Goal: Communication & Community: Answer question/provide support

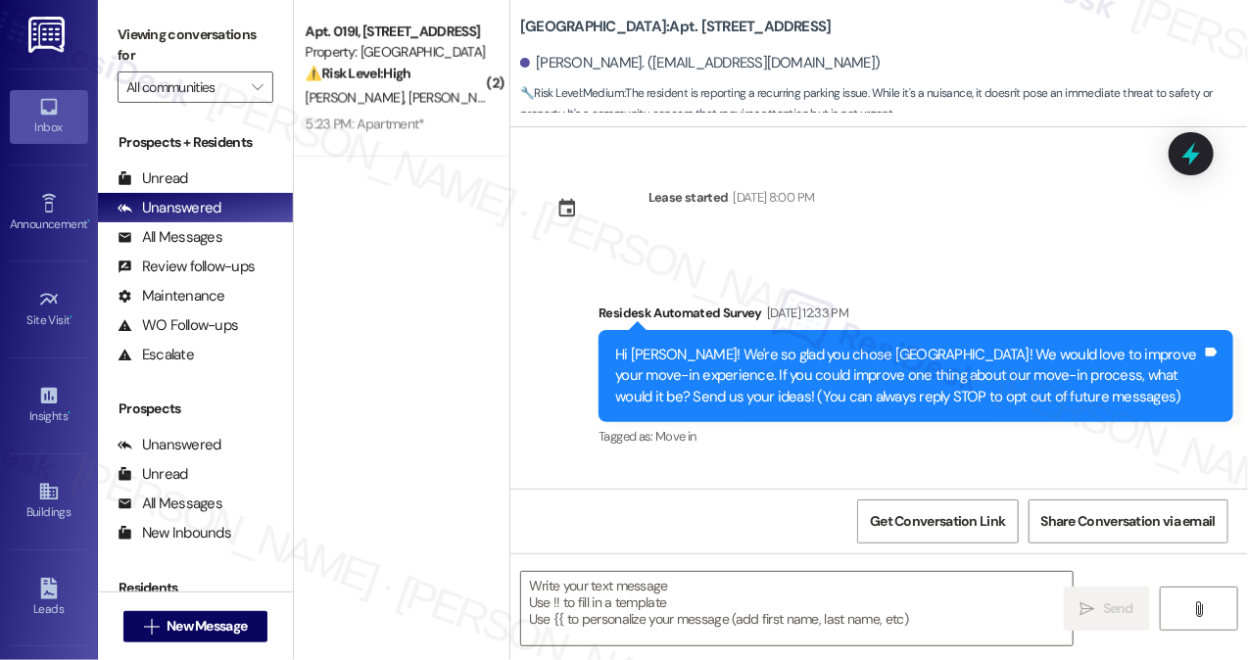
scroll to position [2119, 0]
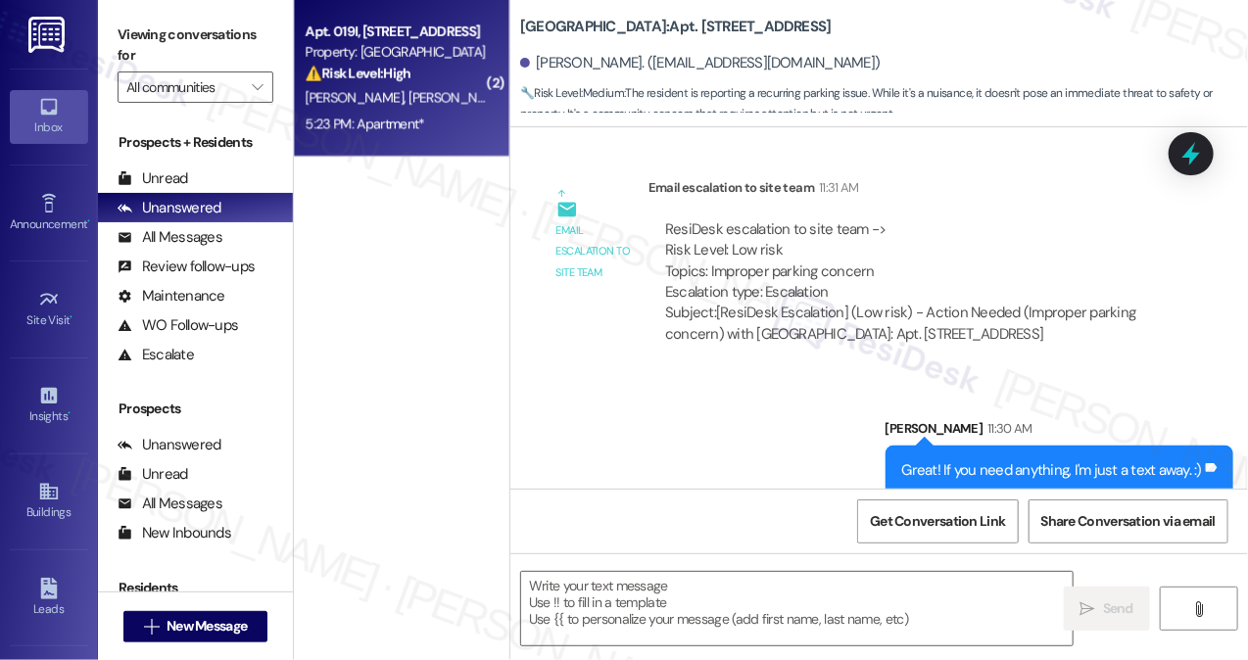
click at [409, 94] on span "[PERSON_NAME][GEOGRAPHIC_DATA]" at bounding box center [520, 98] width 222 height 18
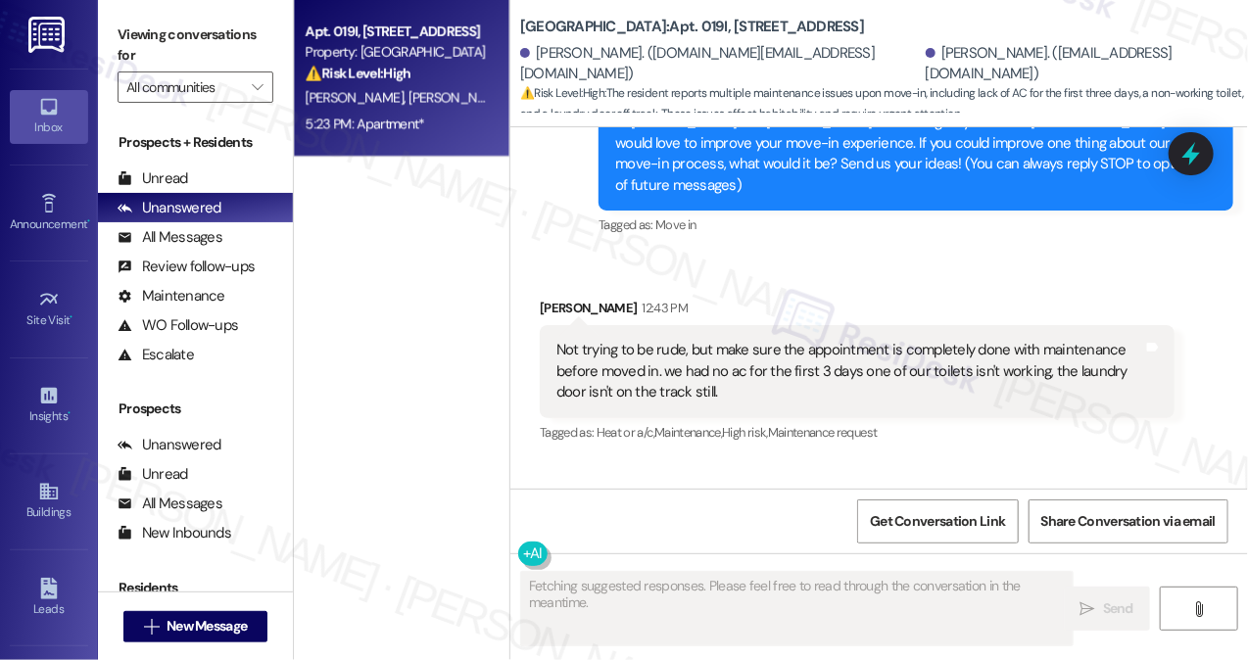
scroll to position [388, 0]
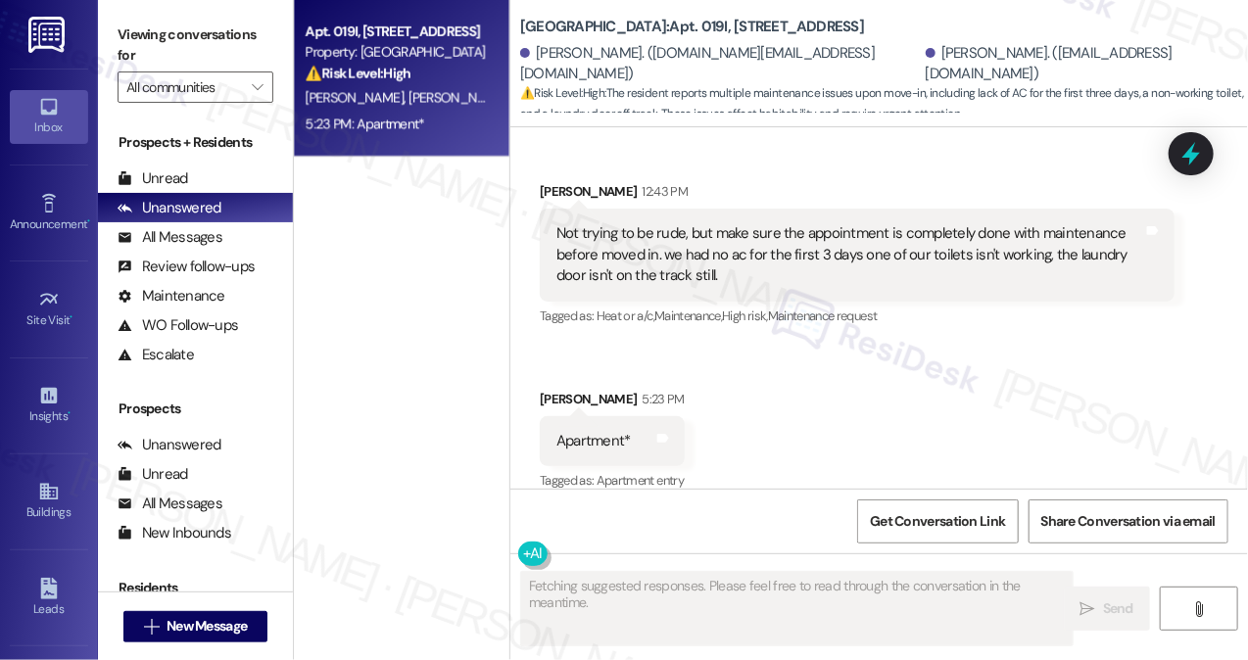
click at [623, 226] on div "Not trying to be rude, but make sure the appointment is completely done with ma…" at bounding box center [849, 254] width 587 height 63
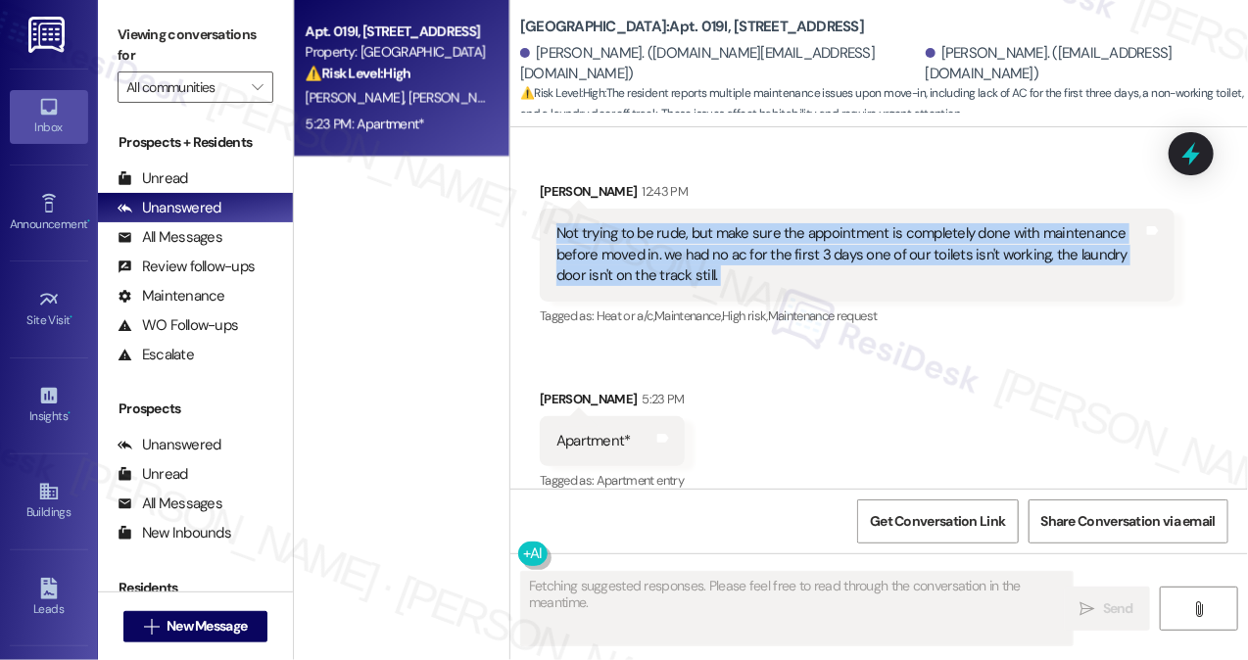
click at [623, 226] on div "Not trying to be rude, but make sure the appointment is completely done with ma…" at bounding box center [849, 254] width 587 height 63
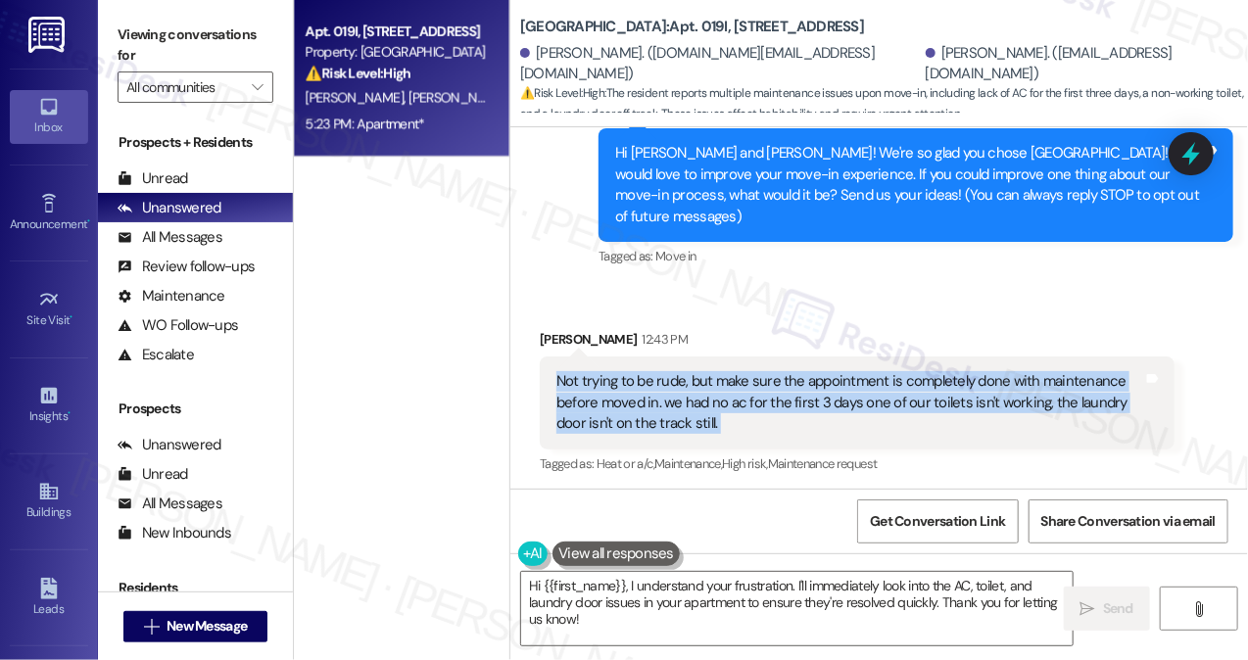
scroll to position [192, 0]
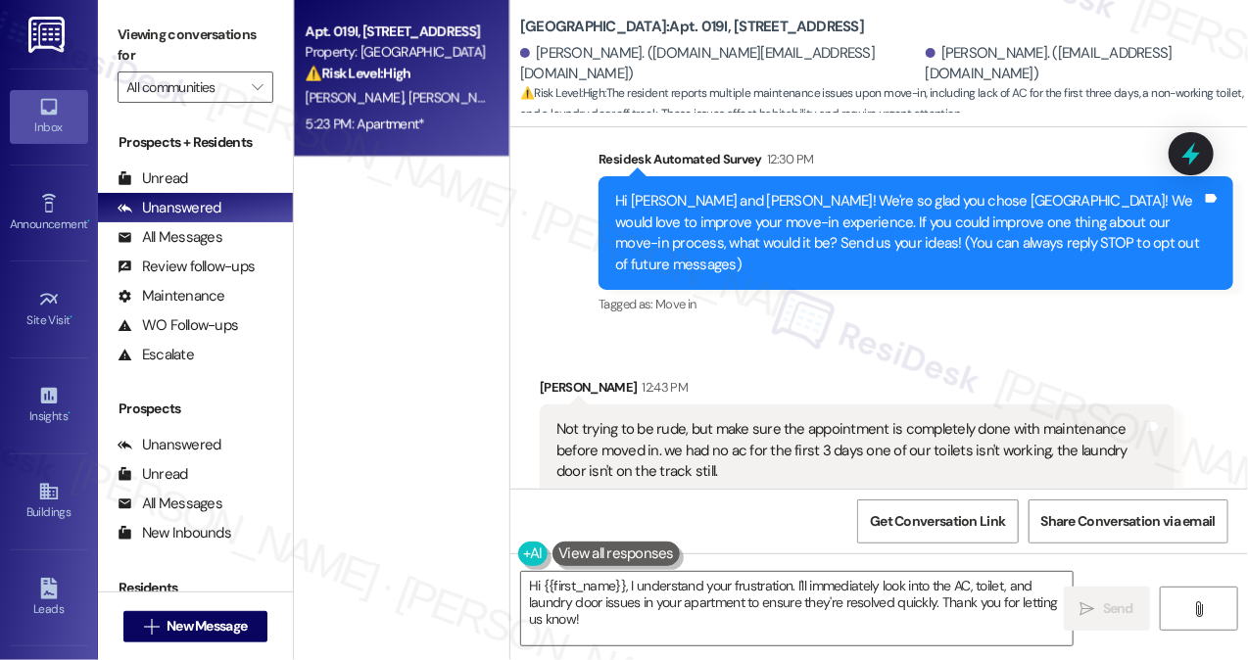
click at [840, 234] on div "Hi [PERSON_NAME] and [PERSON_NAME]! We're so glad you chose [GEOGRAPHIC_DATA]! …" at bounding box center [908, 233] width 587 height 84
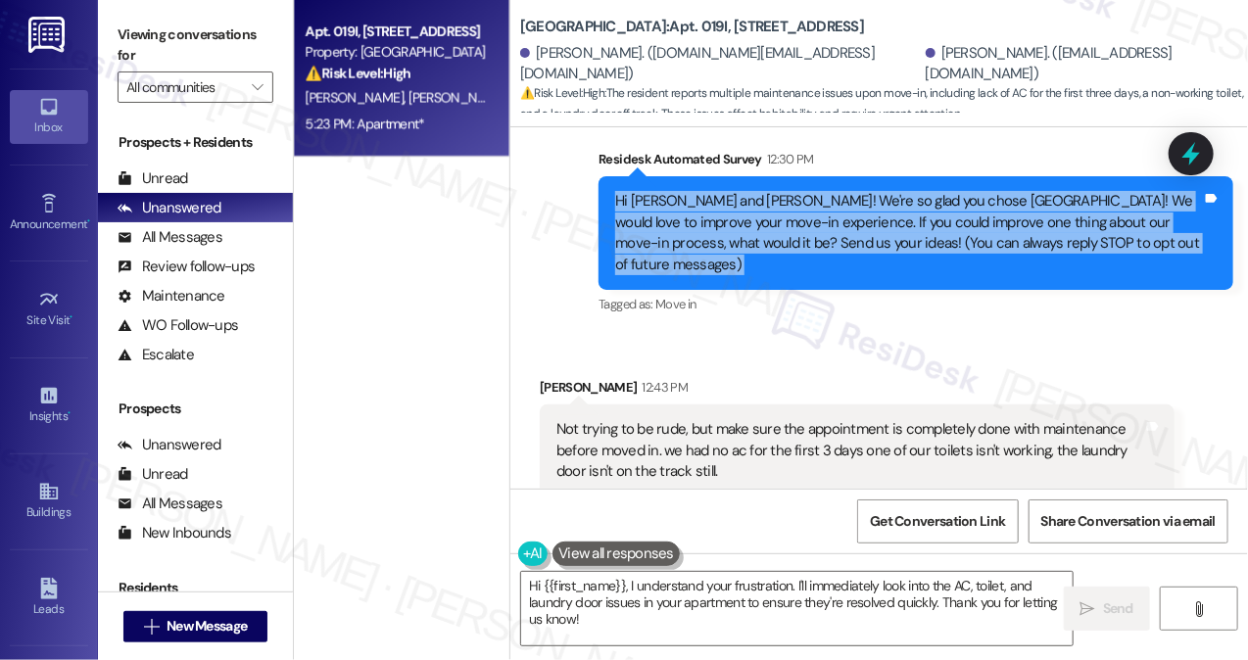
click at [840, 234] on div "Hi [PERSON_NAME] and [PERSON_NAME]! We're so glad you chose [GEOGRAPHIC_DATA]! …" at bounding box center [908, 233] width 587 height 84
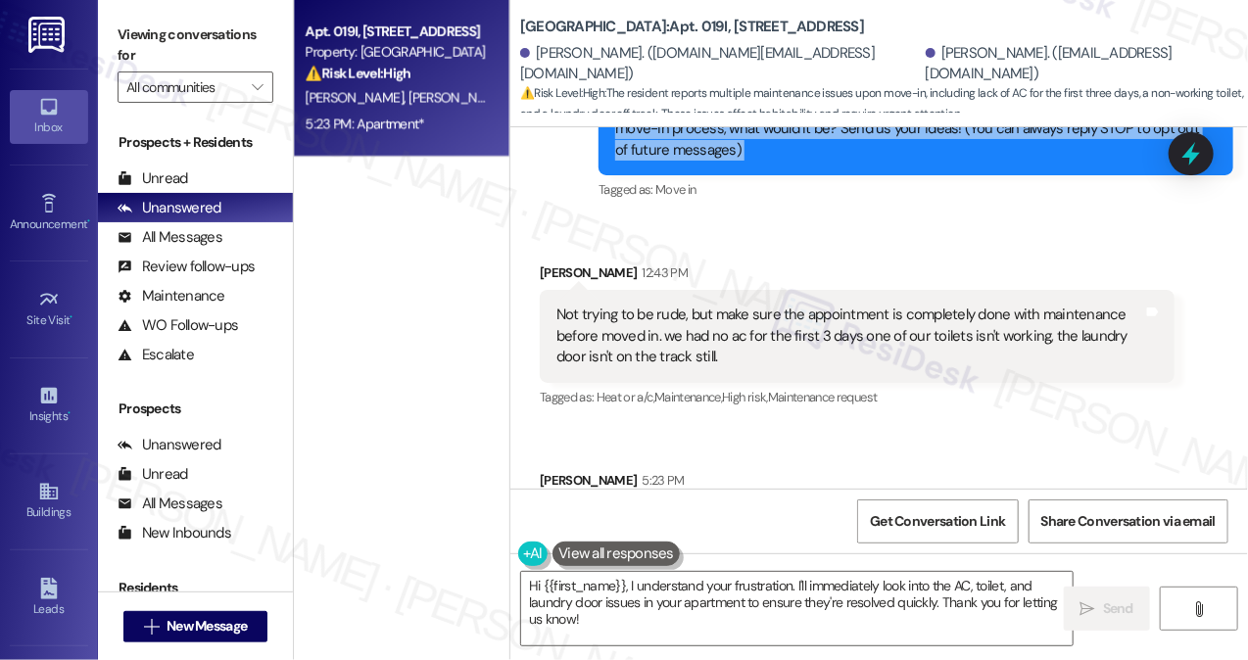
scroll to position [388, 0]
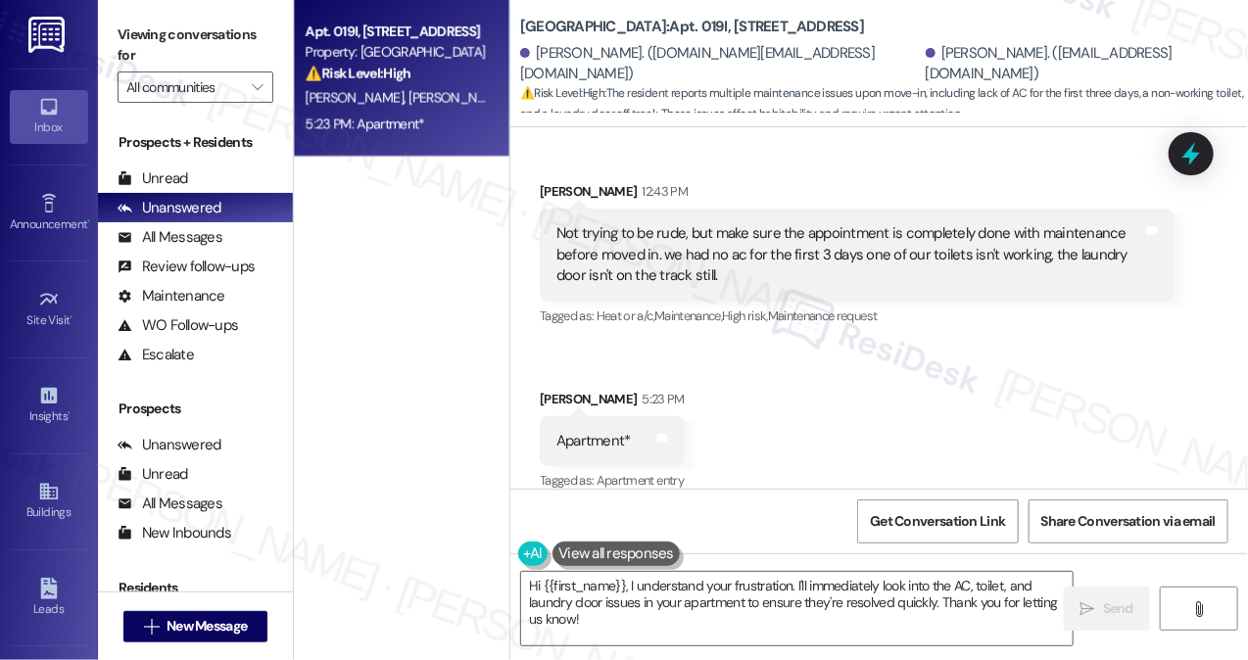
click at [678, 235] on div "Not trying to be rude, but make sure the appointment is completely done with ma…" at bounding box center [849, 254] width 587 height 63
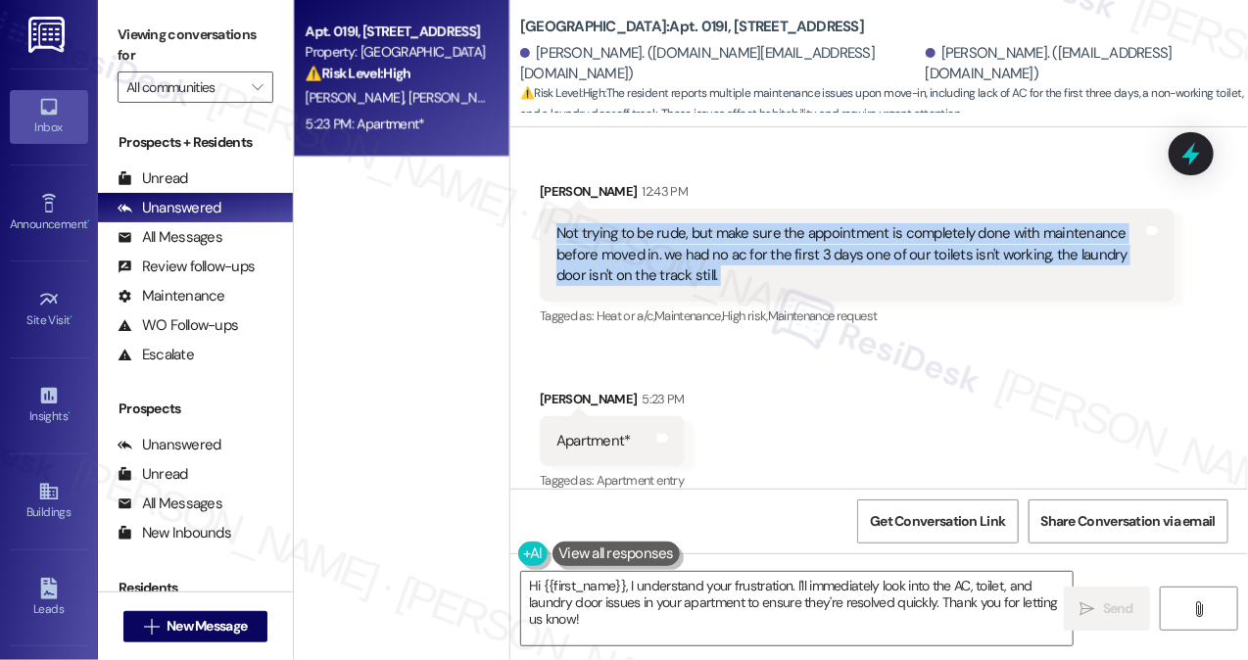
click at [678, 235] on div "Not trying to be rude, but make sure the appointment is completely done with ma…" at bounding box center [849, 254] width 587 height 63
copy div "Not trying to be rude, but make sure the appointment is completely done with ma…"
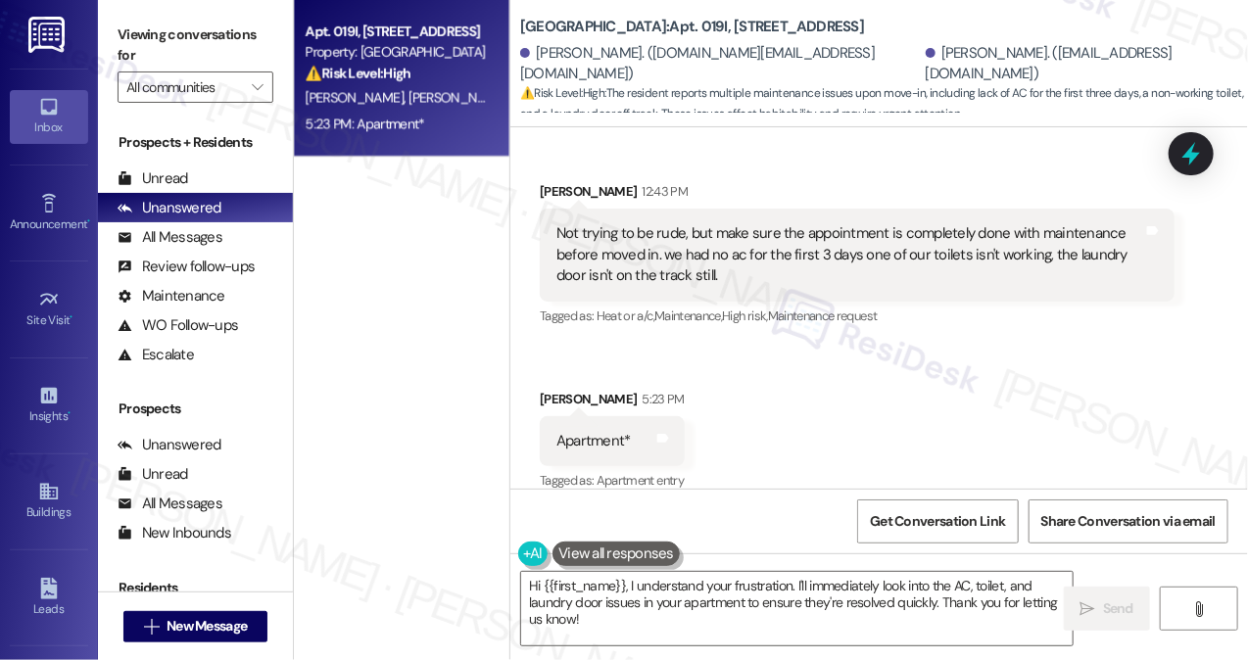
click at [346, 242] on div "Apt. 019I, [GEOGRAPHIC_DATA] Property: [GEOGRAPHIC_DATA] ⚠️ Risk Level: High Th…" at bounding box center [401, 260] width 215 height 521
click at [771, 235] on div "Not trying to be rude, but make sure the appointment is completely done with ma…" at bounding box center [849, 254] width 587 height 63
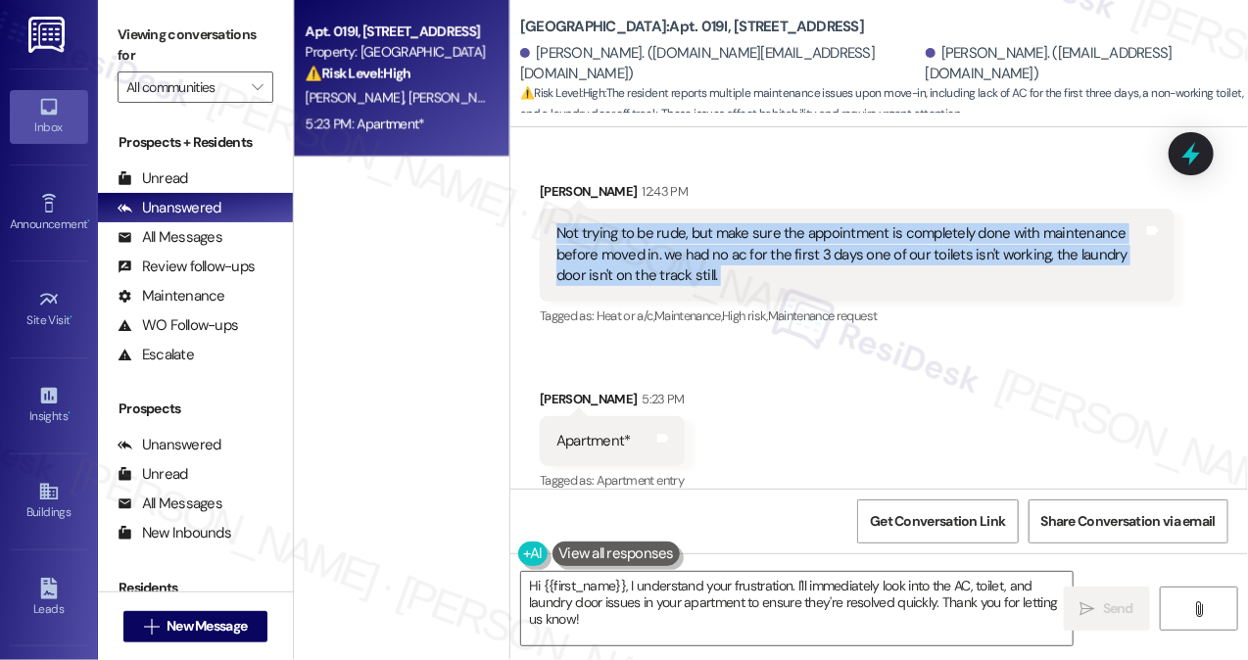
click at [771, 235] on div "Not trying to be rude, but make sure the appointment is completely done with ma…" at bounding box center [849, 254] width 587 height 63
click at [883, 254] on div "Not trying to be rude, but make sure the appointment is completely done with ma…" at bounding box center [849, 254] width 587 height 63
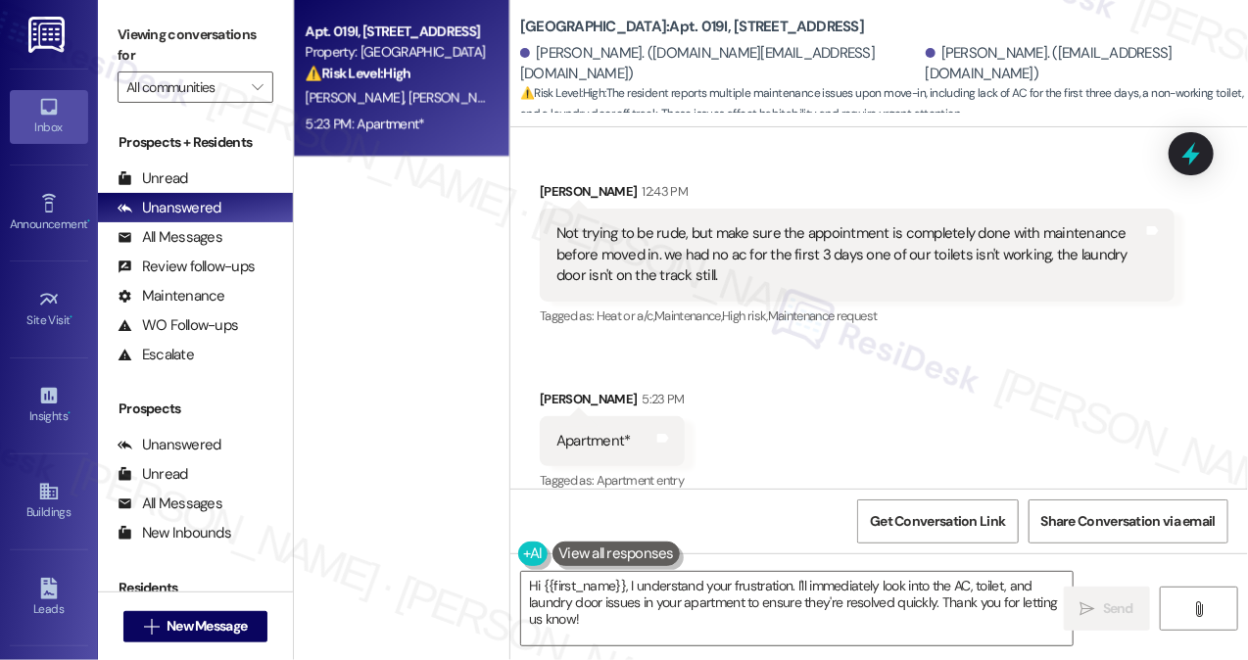
click at [334, 231] on div "Apt. 019I, [GEOGRAPHIC_DATA] Property: [GEOGRAPHIC_DATA] ⚠️ Risk Level: High Th…" at bounding box center [401, 260] width 215 height 521
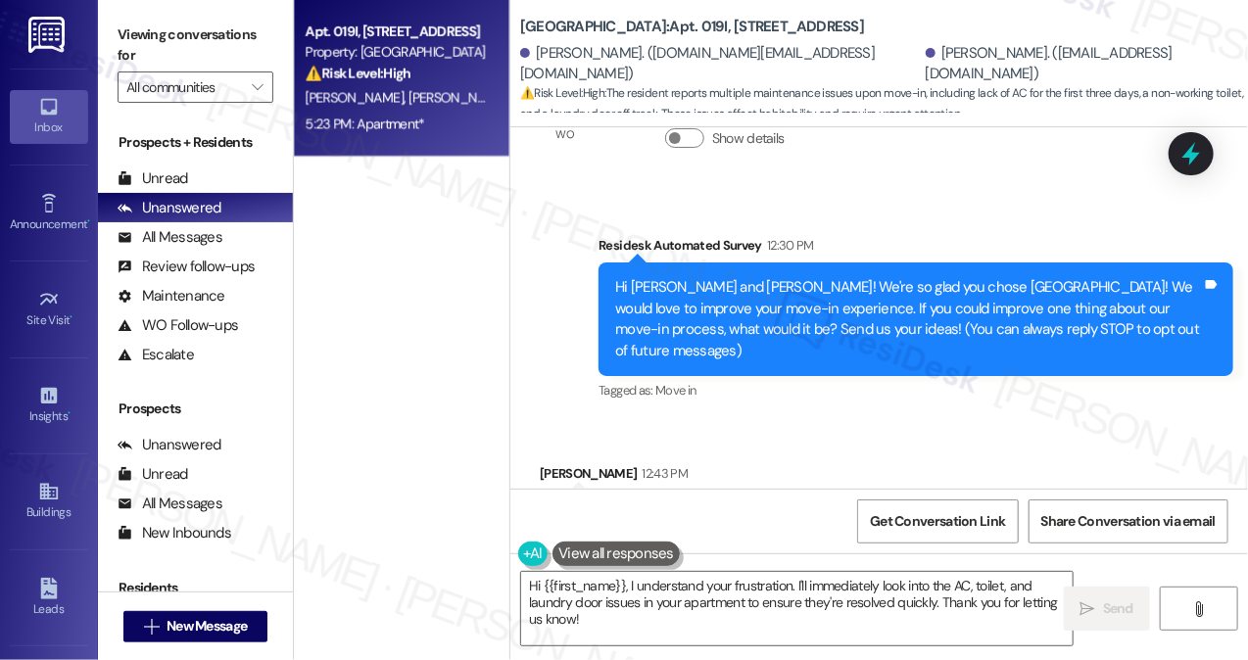
scroll to position [94, 0]
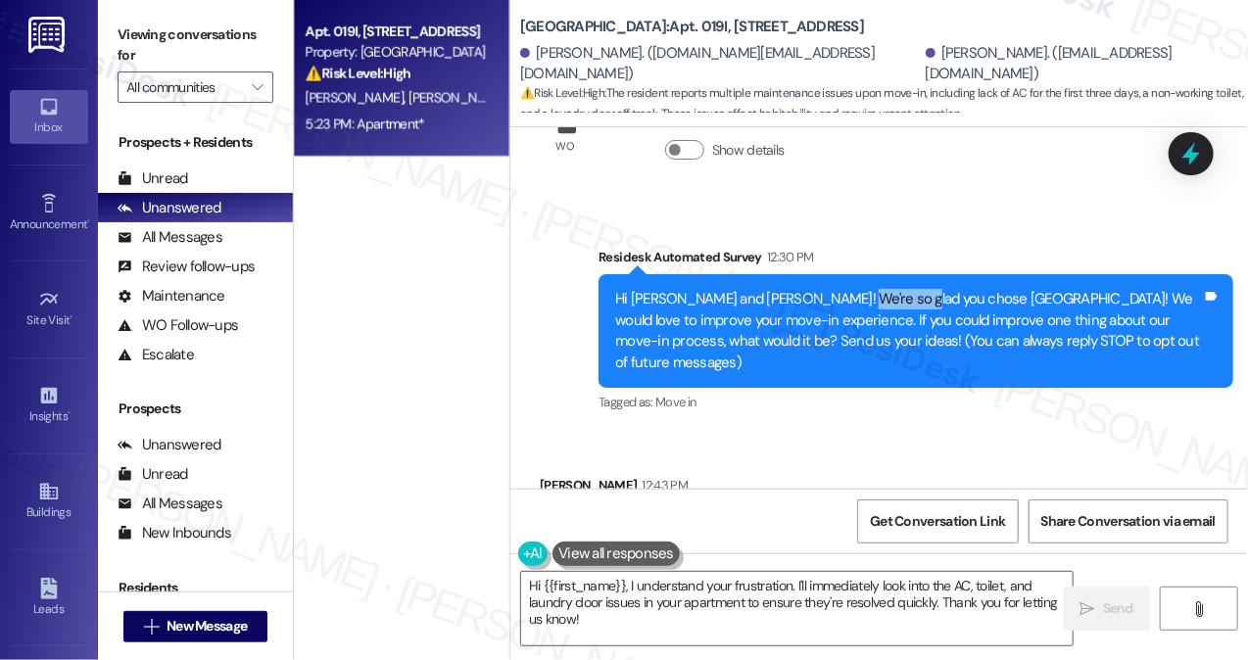
drag, startPoint x: 832, startPoint y: 288, endPoint x: 954, endPoint y: 324, distance: 126.7
click at [952, 324] on div "Hi [PERSON_NAME] and [PERSON_NAME]! We're so glad you chose [GEOGRAPHIC_DATA]! …" at bounding box center [908, 331] width 587 height 84
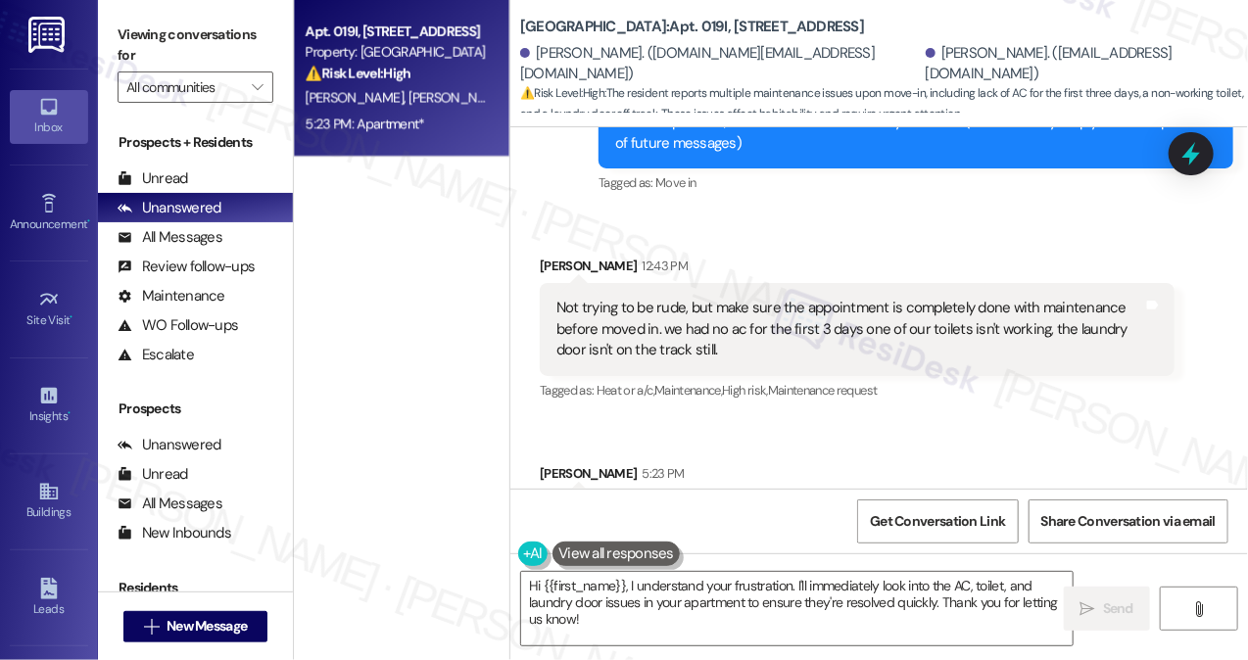
scroll to position [388, 0]
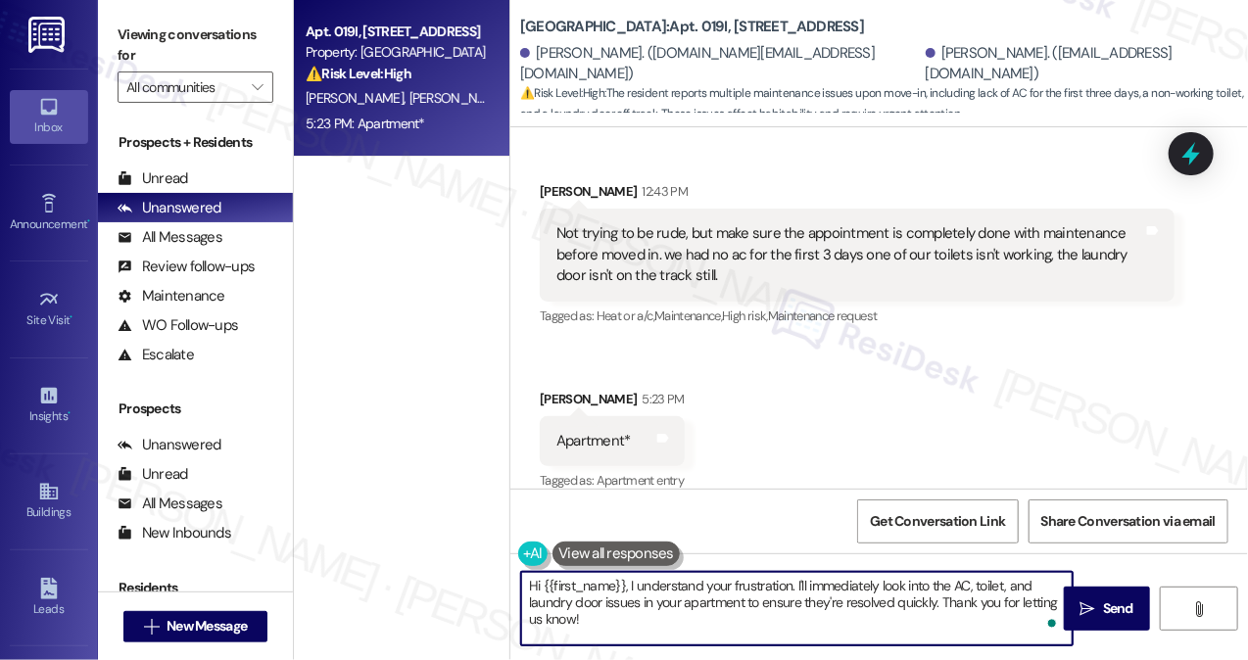
drag, startPoint x: 642, startPoint y: 605, endPoint x: 713, endPoint y: 582, distance: 74.3
click at [713, 582] on textarea "Hi {{first_name}}, I understand your frustration. I'll immediately look into th…" at bounding box center [796, 608] width 551 height 73
click at [671, 611] on textarea "Hi {{first_name}}, I understand your frustration. I'll immediately look into th…" at bounding box center [796, 608] width 551 height 73
click at [631, 586] on textarea "Hi {{first_name}}, I understand your frustration. I'll immediately look into th…" at bounding box center [796, 608] width 551 height 73
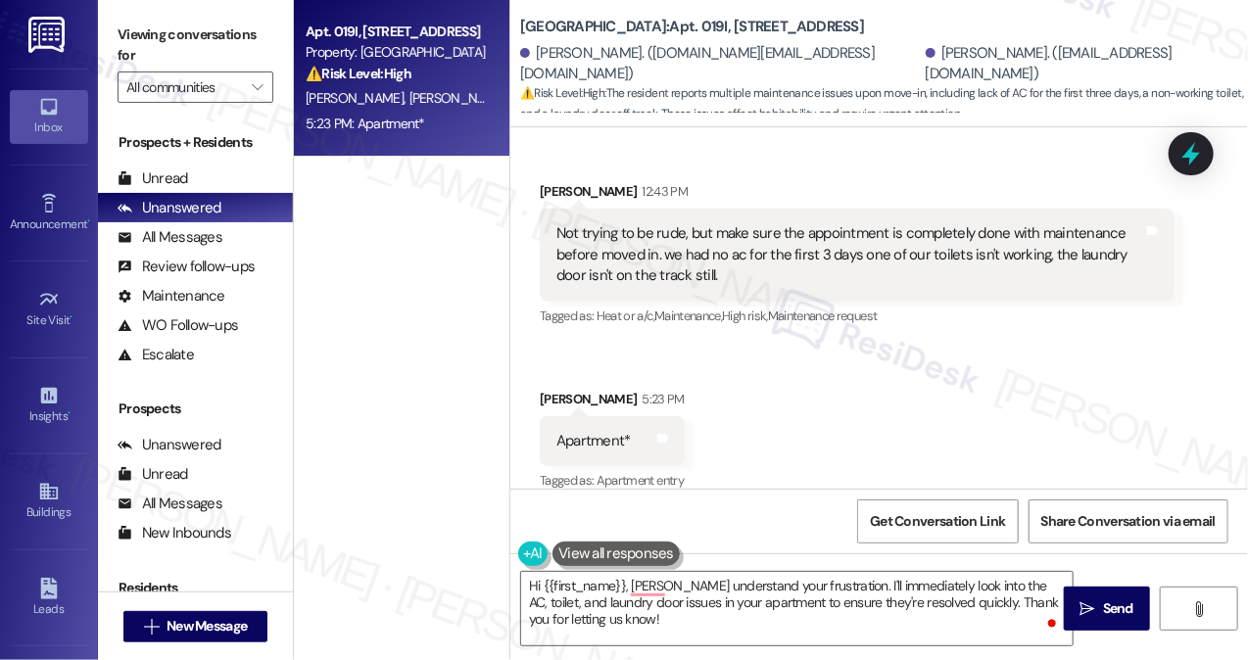
click at [349, 249] on div "Apt. 019I, [GEOGRAPHIC_DATA] Property: [GEOGRAPHIC_DATA] ⚠️ Risk Level: High Th…" at bounding box center [401, 260] width 215 height 521
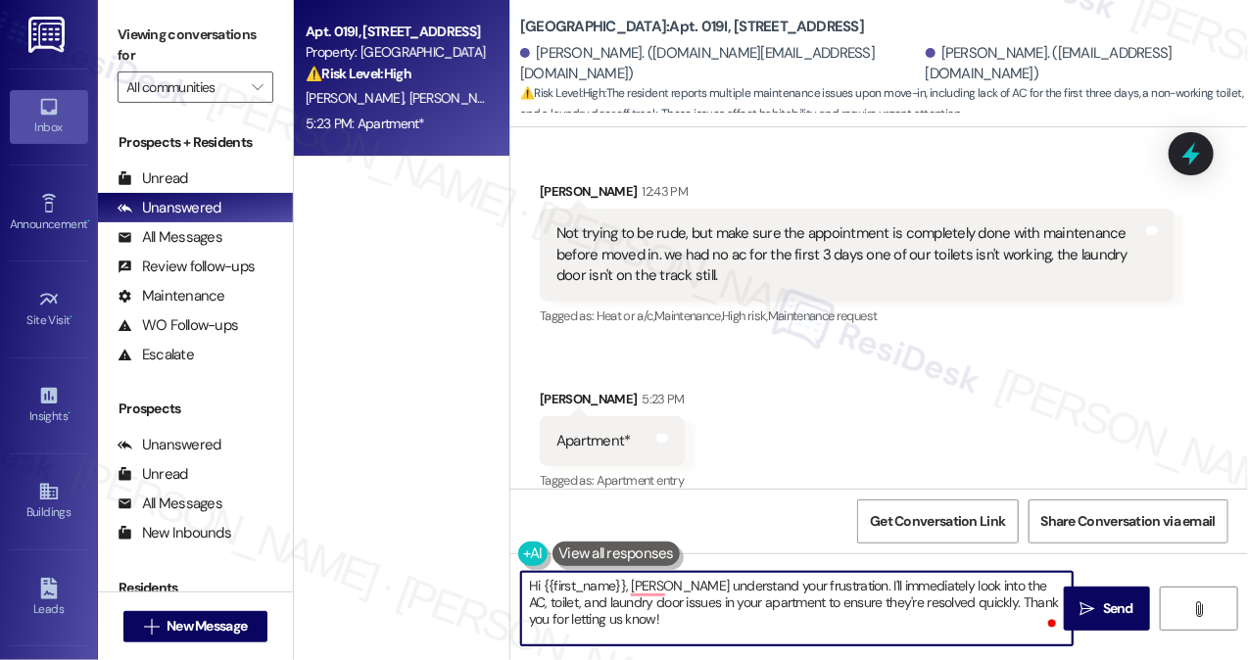
click at [681, 598] on textarea "Hi {{first_name}}, [PERSON_NAME] understand your frustration. I'll immediately …" at bounding box center [796, 608] width 551 height 73
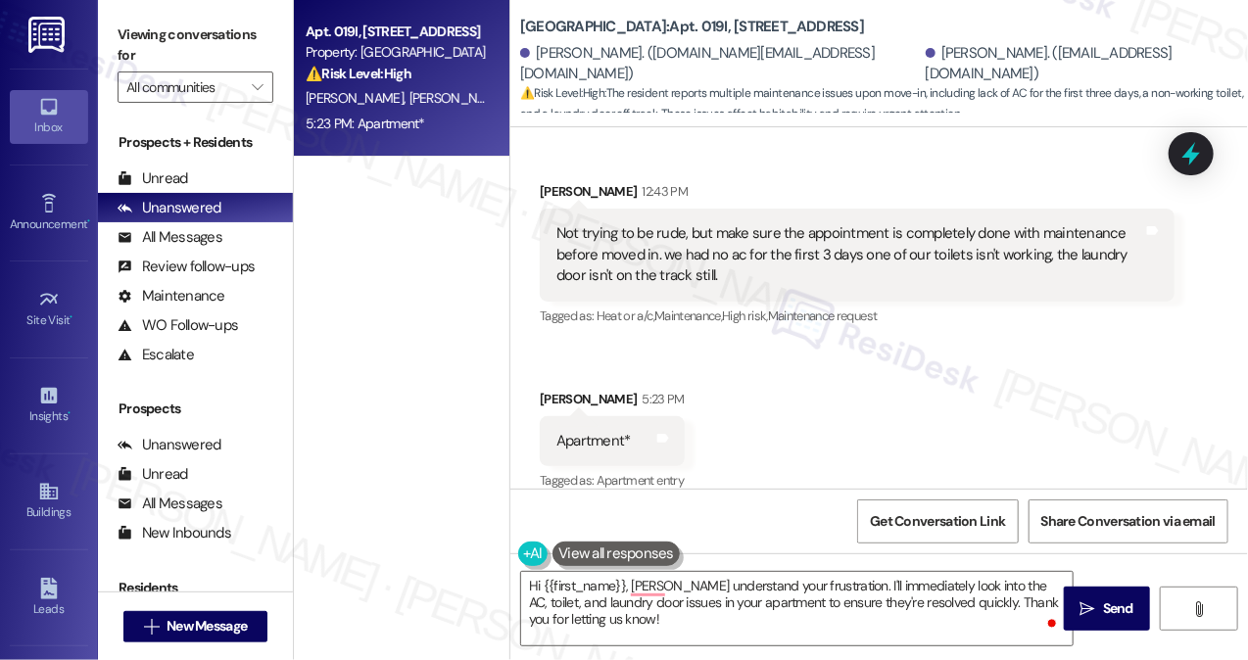
drag, startPoint x: 339, startPoint y: 235, endPoint x: 360, endPoint y: 241, distance: 22.3
click at [339, 235] on div "Apt. 019I, [GEOGRAPHIC_DATA] Property: [GEOGRAPHIC_DATA] ⚠️ Risk Level: High Th…" at bounding box center [401, 260] width 215 height 521
click at [908, 236] on div "Not trying to be rude, but make sure the appointment is completely done with ma…" at bounding box center [849, 254] width 587 height 63
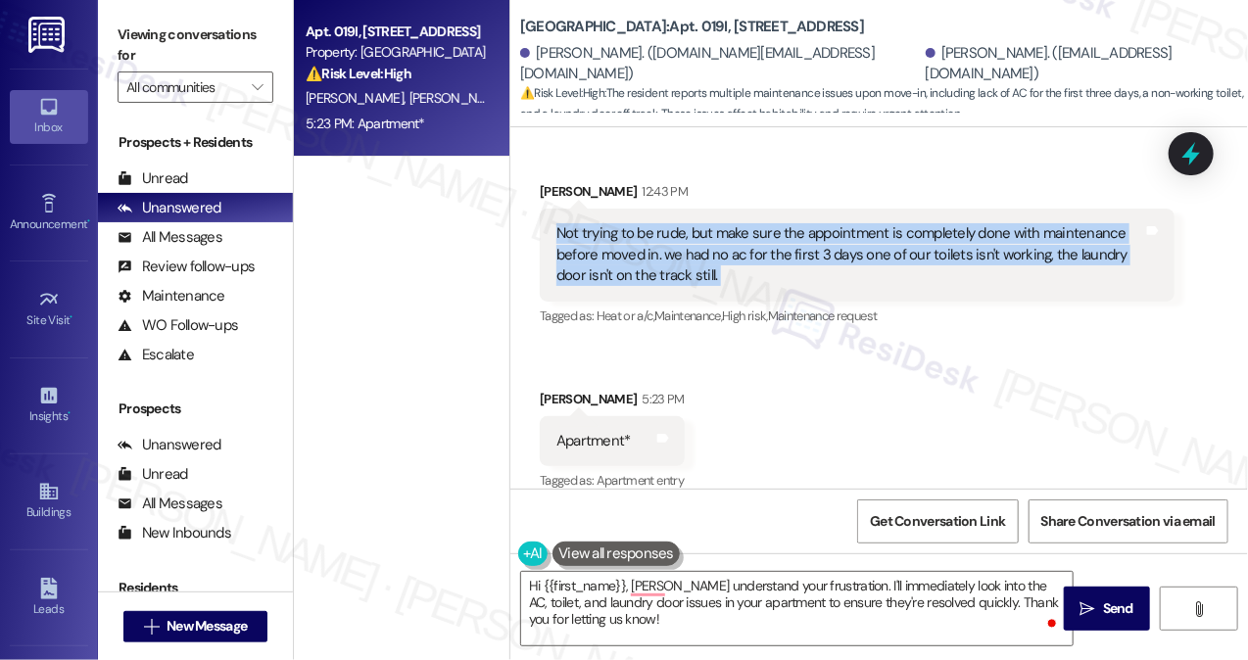
click at [908, 236] on div "Not trying to be rude, but make sure the appointment is completely done with ma…" at bounding box center [849, 254] width 587 height 63
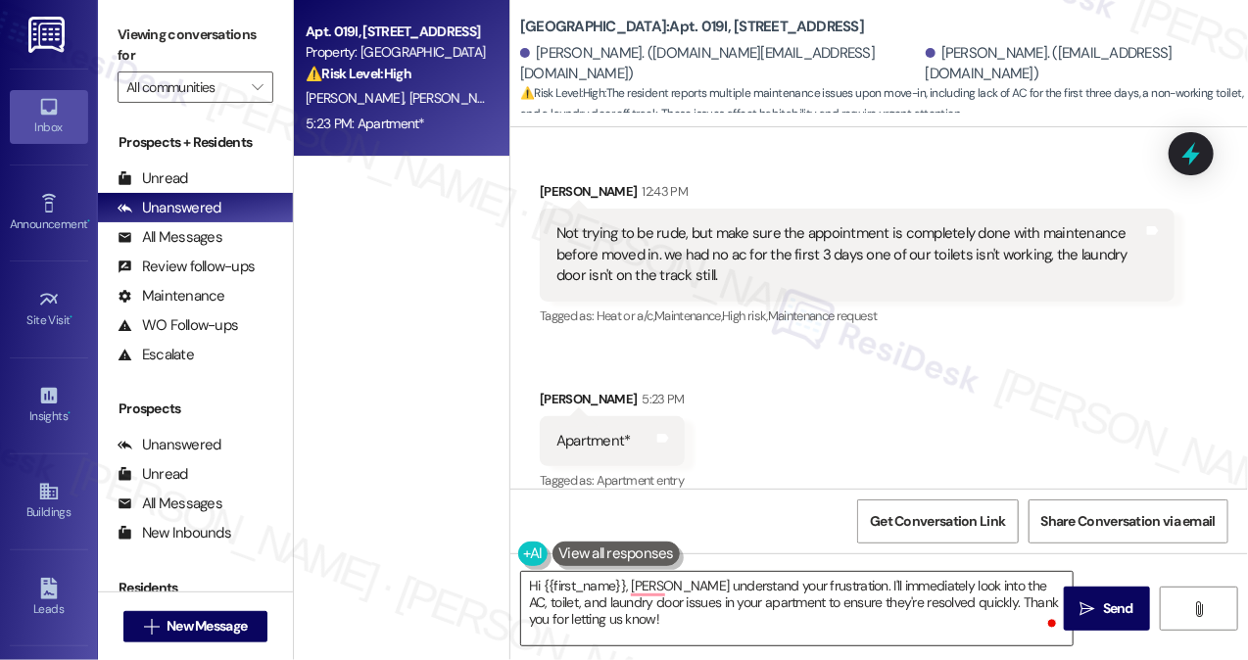
click at [717, 602] on textarea "Hi {{first_name}}, [PERSON_NAME] understand your frustration. I'll immediately …" at bounding box center [796, 608] width 551 height 73
click at [690, 254] on div "Not trying to be rude, but make sure the appointment is completely done with ma…" at bounding box center [849, 254] width 587 height 63
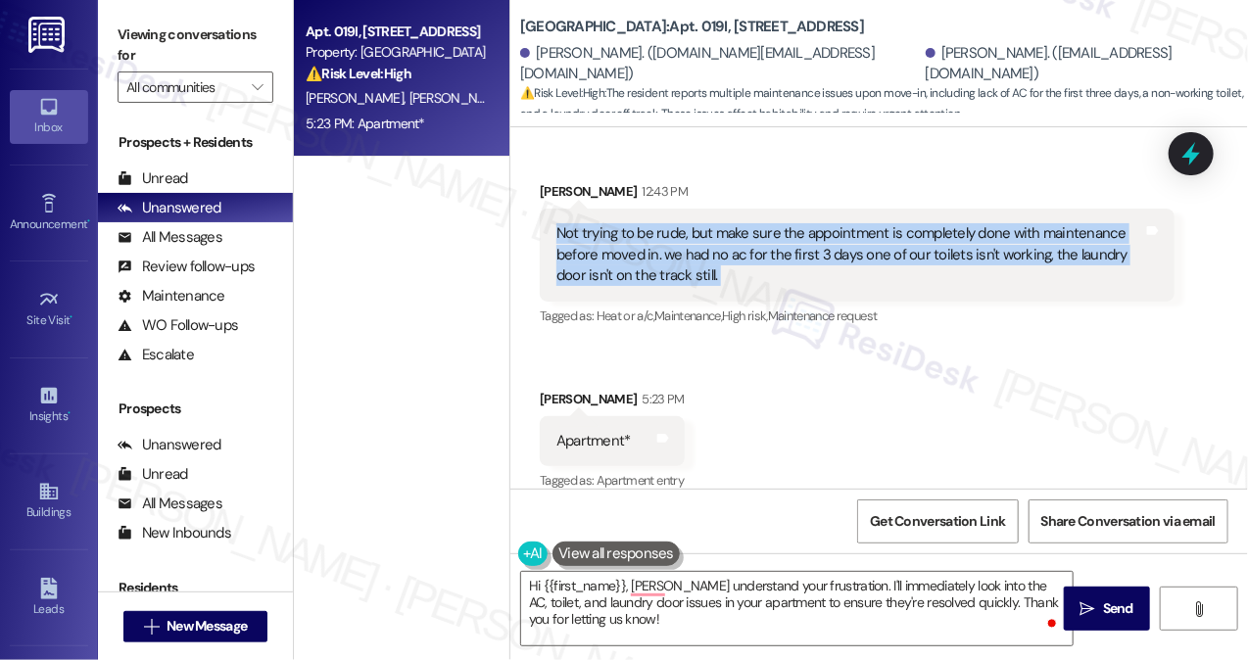
click at [690, 254] on div "Not trying to be rude, but make sure the appointment is completely done with ma…" at bounding box center [849, 254] width 587 height 63
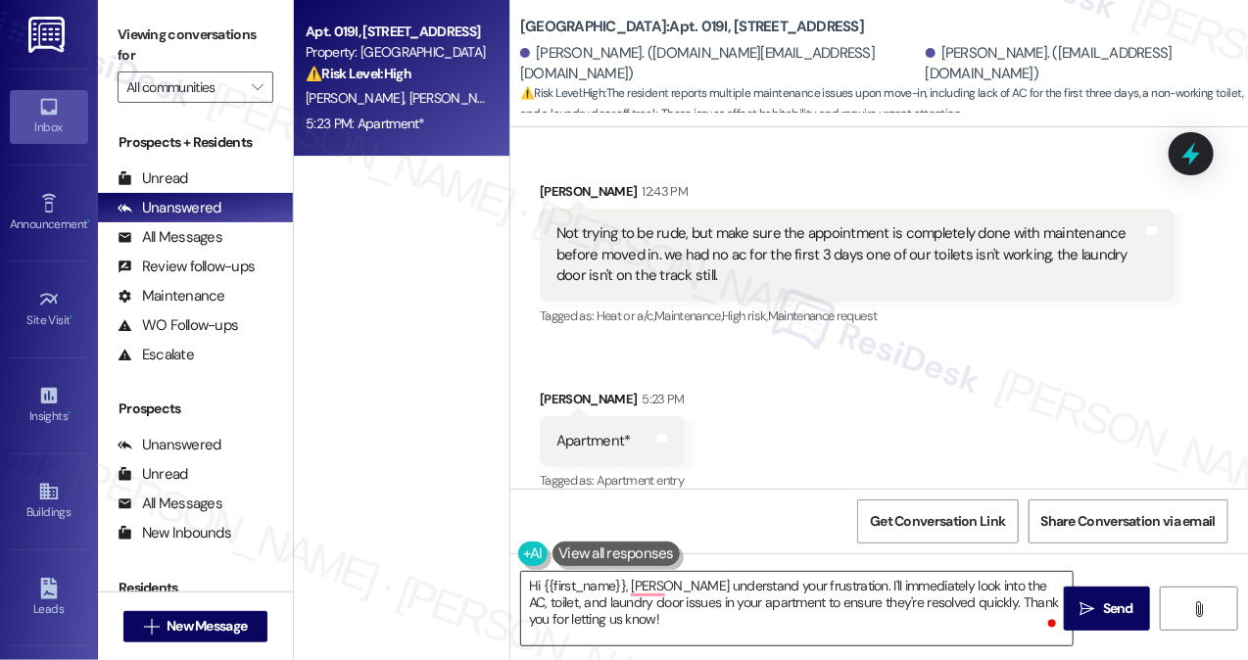
click at [768, 603] on textarea "Hi {{first_name}}, [PERSON_NAME] understand your frustration. I'll immediately …" at bounding box center [796, 608] width 551 height 73
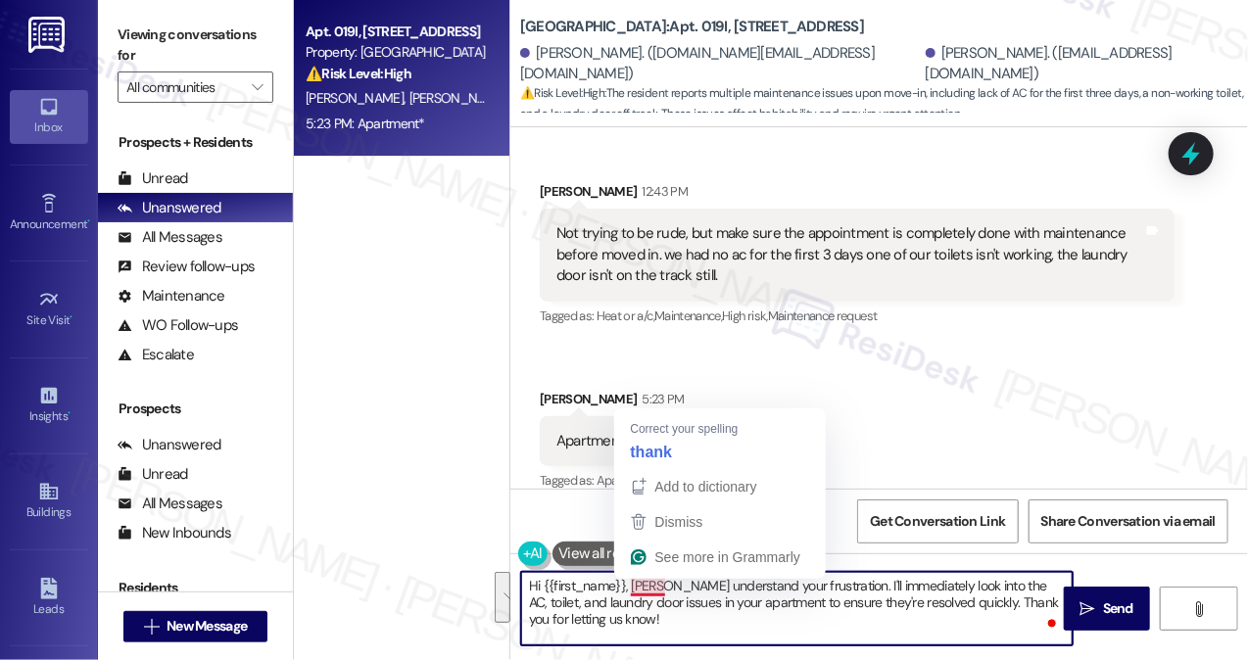
drag, startPoint x: 721, startPoint y: 615, endPoint x: 632, endPoint y: 585, distance: 94.1
click at [632, 585] on textarea "Hi {{first_name}}, [PERSON_NAME] understand your frustration. I'll immediately …" at bounding box center [796, 608] width 551 height 73
paste textarea "Hi! Thanks so much for your message—we’re really sorry to hear about the issues…"
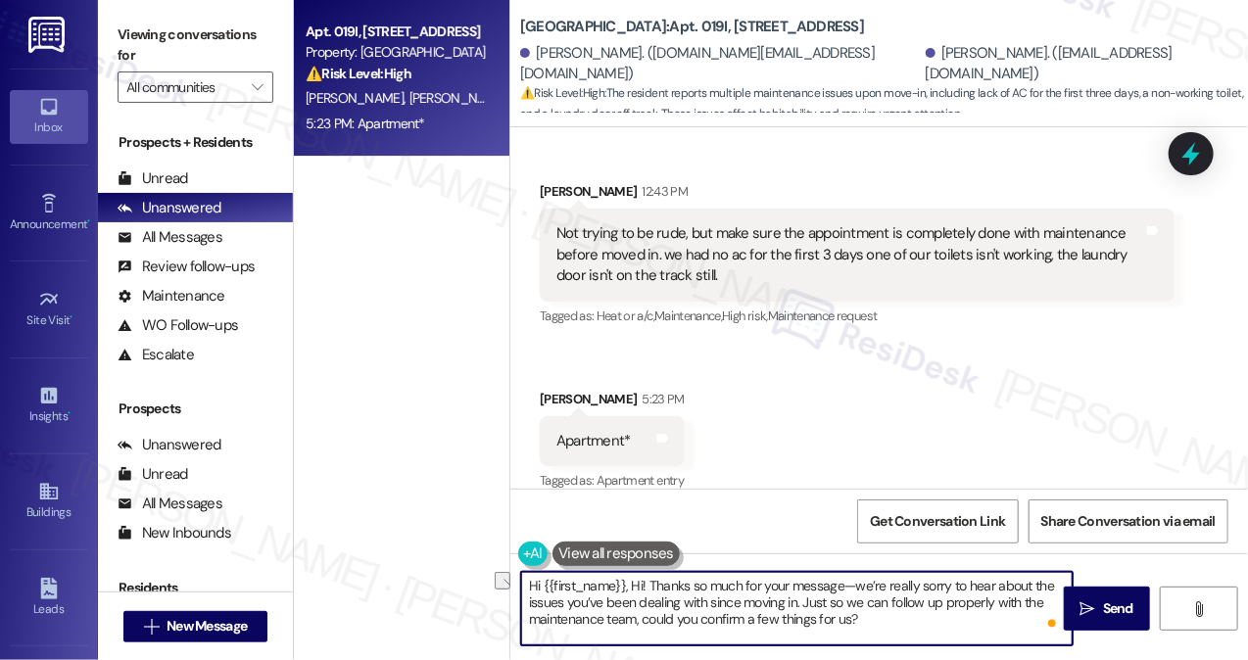
drag, startPoint x: 860, startPoint y: 585, endPoint x: 632, endPoint y: 577, distance: 228.3
click at [632, 577] on textarea "Hi {{first_name}}, Hi! Thanks so much for your message—we’re really sorry to he…" at bounding box center [796, 608] width 551 height 73
click at [559, 181] on div "[PERSON_NAME] 12:43 PM" at bounding box center [857, 194] width 635 height 27
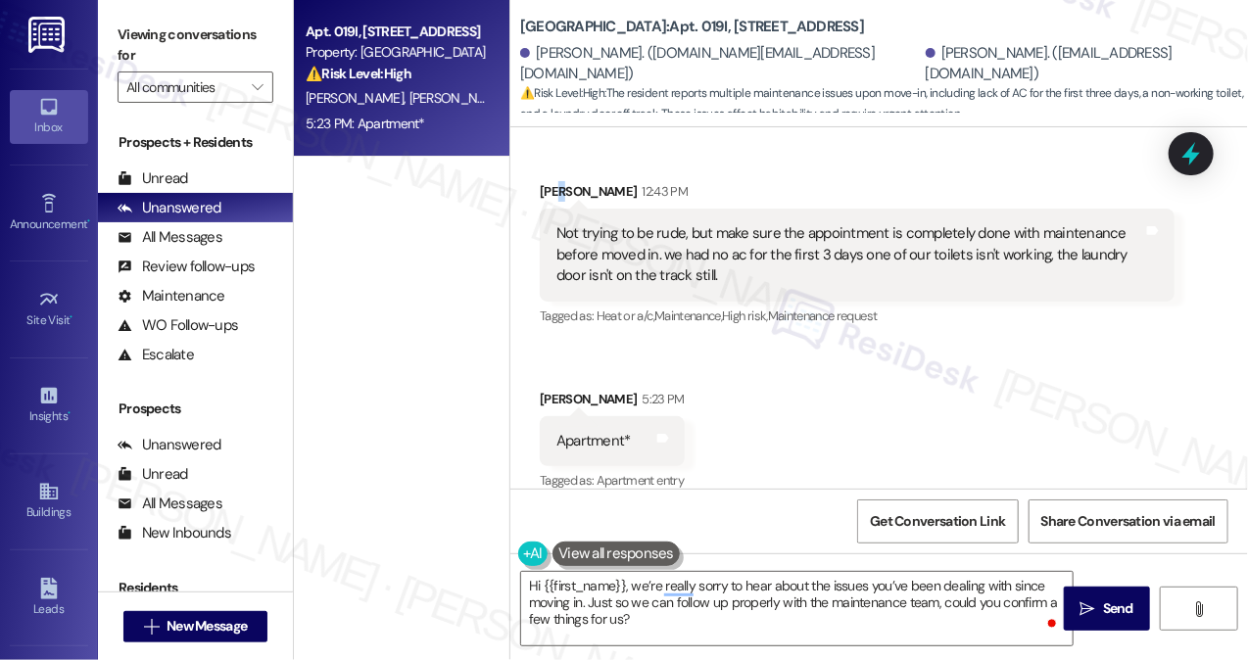
copy div "t"
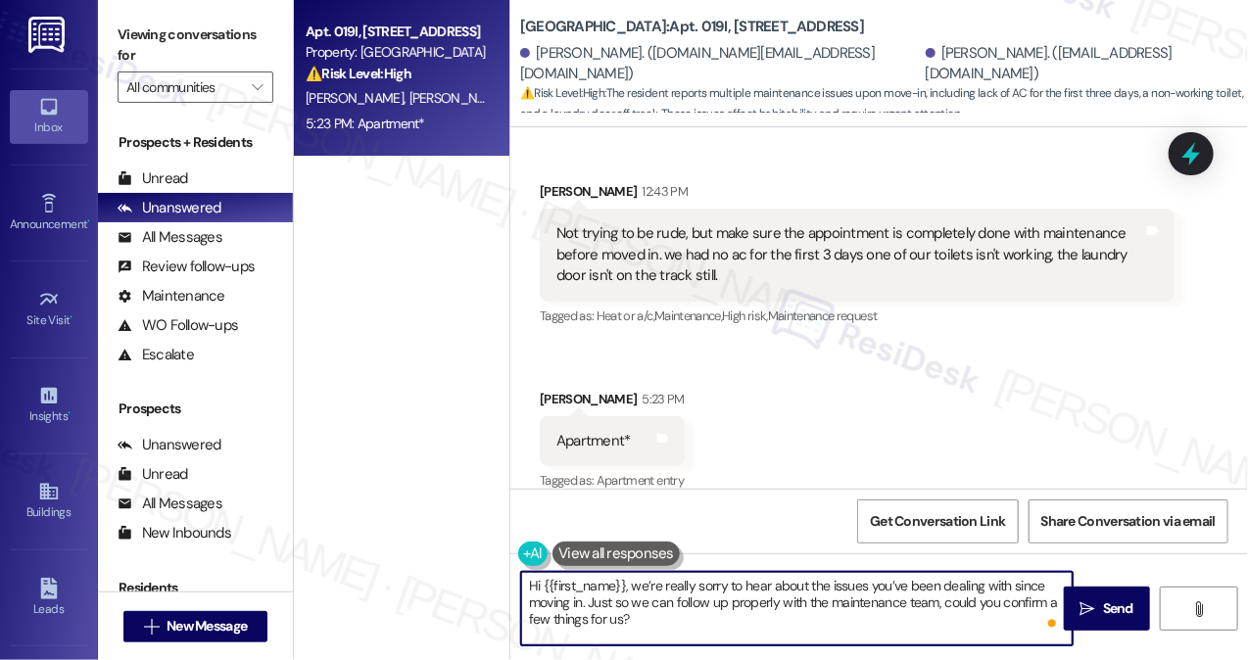
drag, startPoint x: 542, startPoint y: 581, endPoint x: 624, endPoint y: 577, distance: 82.3
click at [624, 577] on textarea "Hi {{first_name}}, we’re really sorry to hear about the issues you’ve been deal…" at bounding box center [796, 608] width 551 height 73
paste textarea "t"
click at [629, 585] on textarea "Hi [PERSON_NAME], we’re really sorry to hear about the issues you’ve been deali…" at bounding box center [796, 608] width 551 height 73
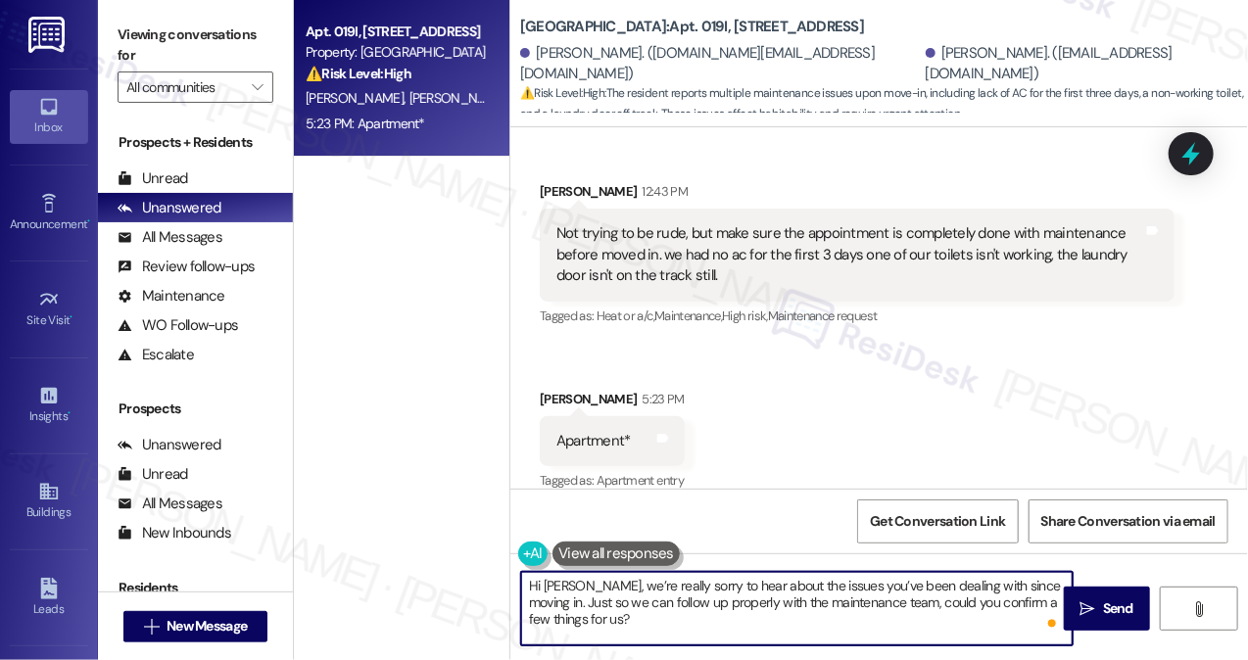
click at [629, 585] on textarea "Hi [PERSON_NAME], we’re really sorry to hear about the issues you’ve been deali…" at bounding box center [796, 608] width 551 height 73
click at [851, 579] on textarea "Hi [PERSON_NAME], we’re sorry to hear about the issues you’ve been dealing with…" at bounding box center [796, 608] width 551 height 73
click at [866, 405] on div "Received via SMS [PERSON_NAME] 12:43 PM Not trying to be rude, but make sure th…" at bounding box center [878, 323] width 737 height 372
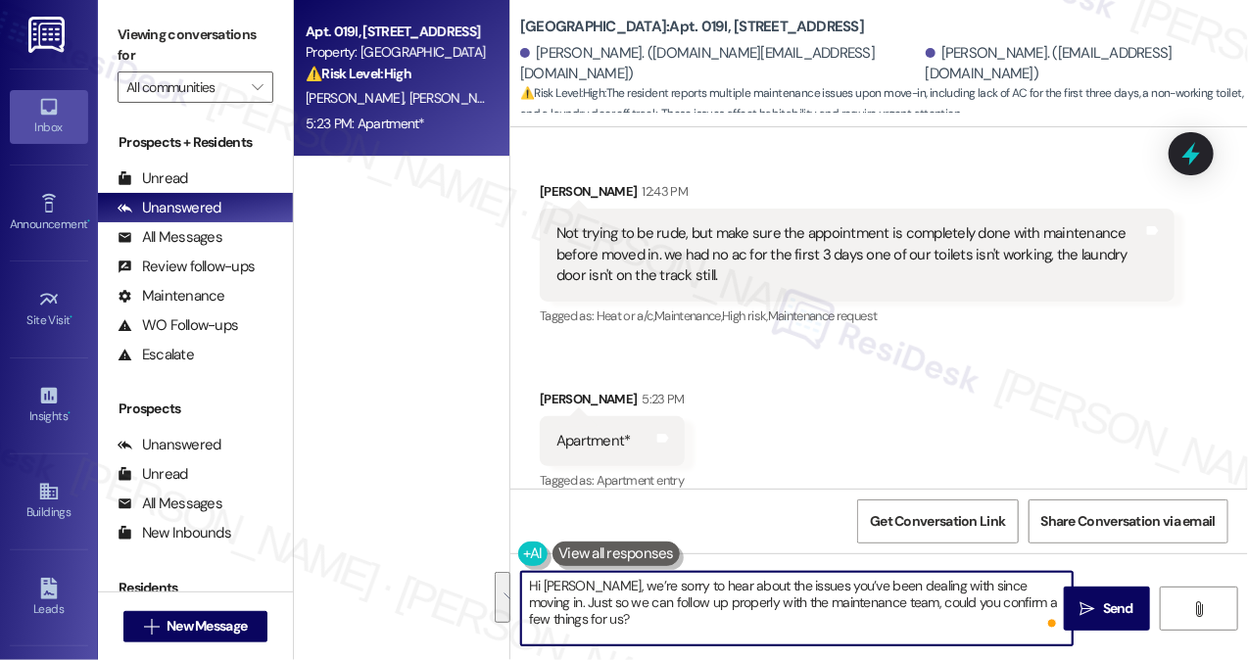
drag, startPoint x: 1030, startPoint y: 585, endPoint x: 1035, endPoint y: 612, distance: 27.9
click at [1035, 612] on textarea "Hi [PERSON_NAME], we’re sorry to hear about the issues you’ve been dealing with…" at bounding box center [796, 608] width 551 height 73
click at [960, 613] on textarea "Hi [PERSON_NAME], we’re sorry to hear about the issues you’ve been dealing with…" at bounding box center [796, 608] width 551 height 73
click at [920, 603] on textarea "Hi [PERSON_NAME], we’re sorry to hear about the issues you’ve been dealing with…" at bounding box center [796, 608] width 551 height 73
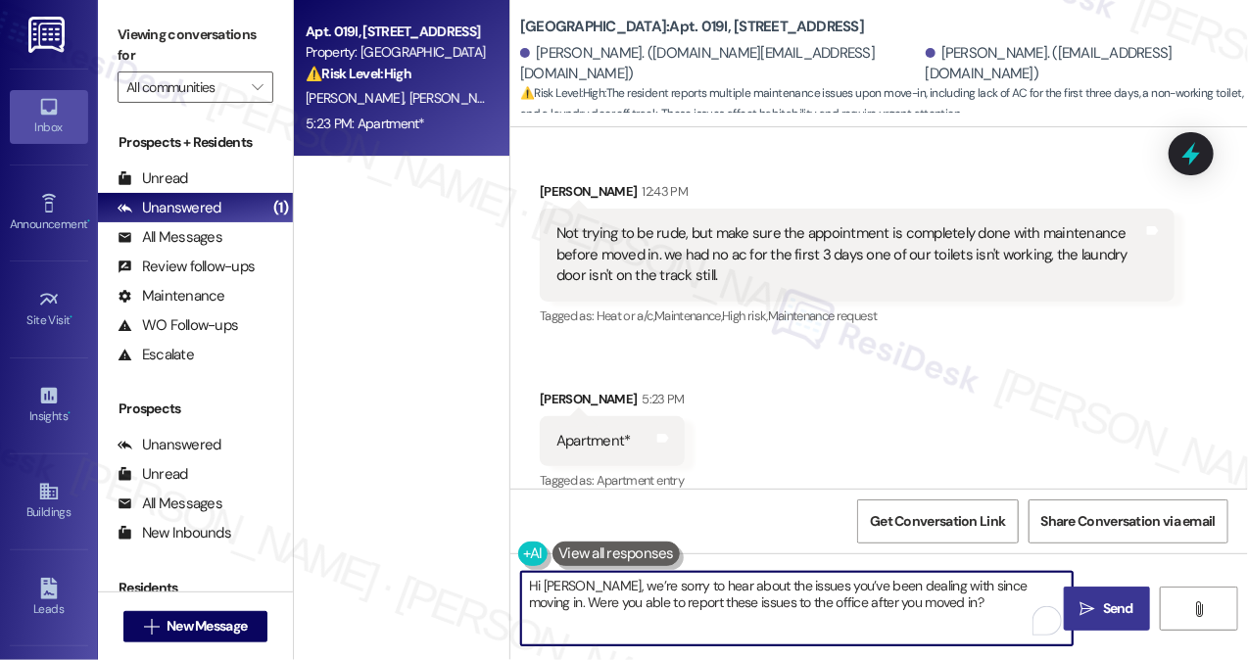
type textarea "Hi [PERSON_NAME], we’re sorry to hear about the issues you’ve been dealing with…"
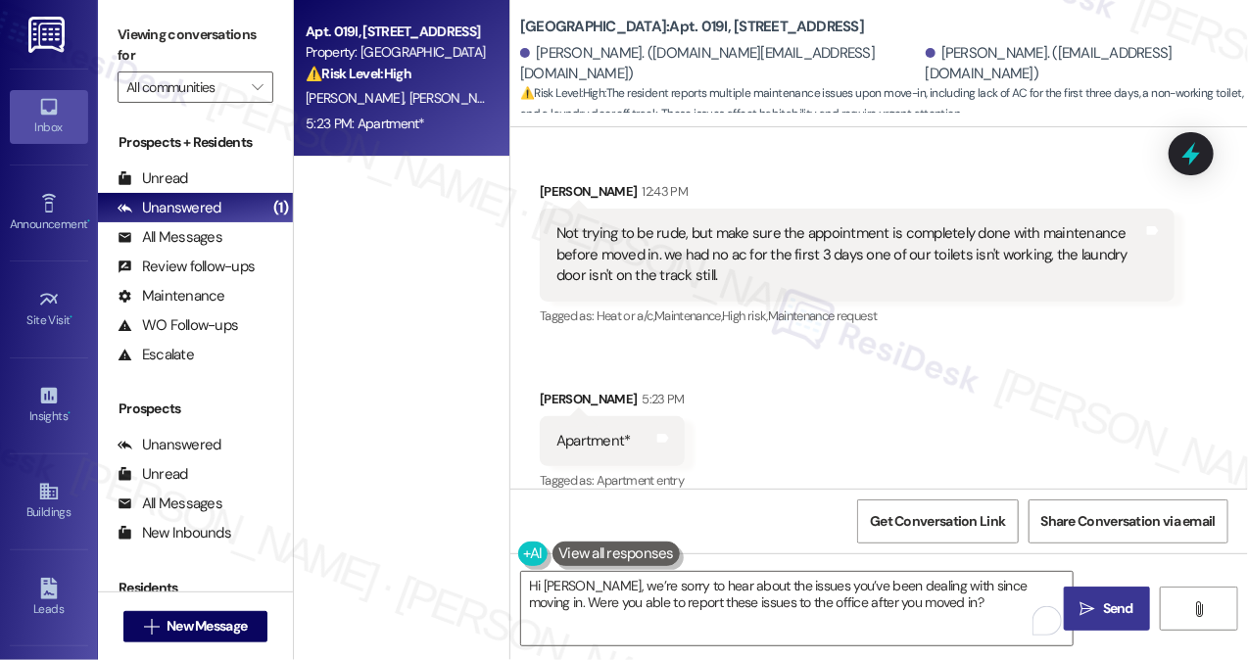
click at [1100, 606] on span "Send" at bounding box center [1118, 608] width 38 height 21
